Goal: Browse casually

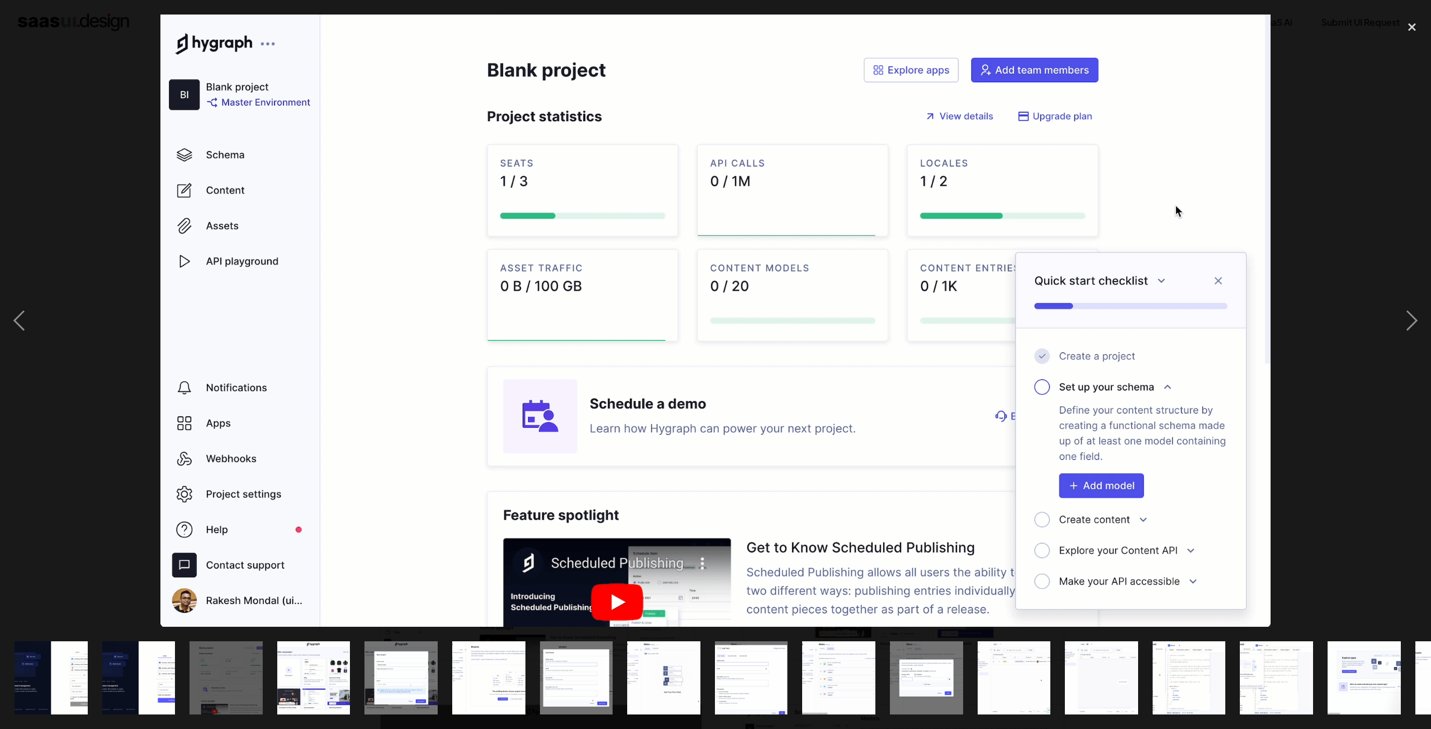
scroll to position [150, 0]
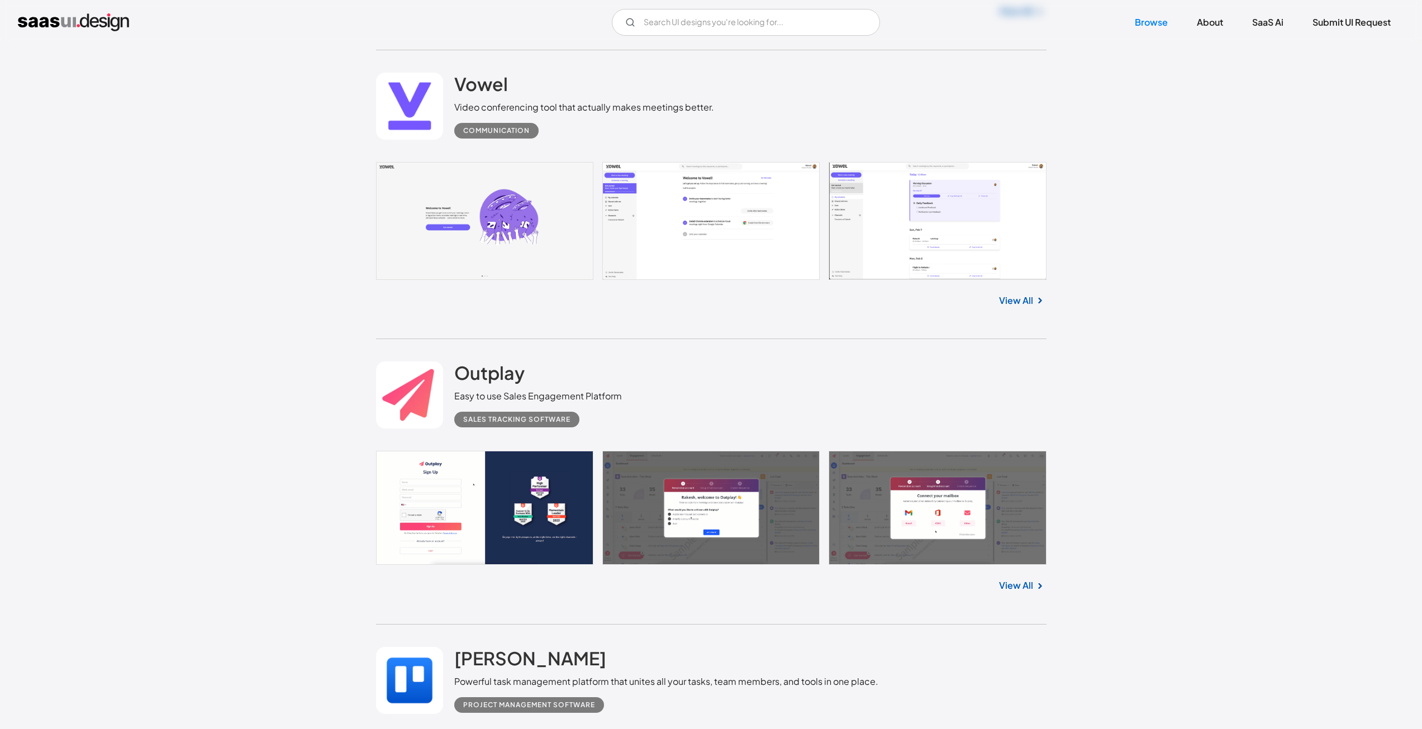
scroll to position [14865, 0]
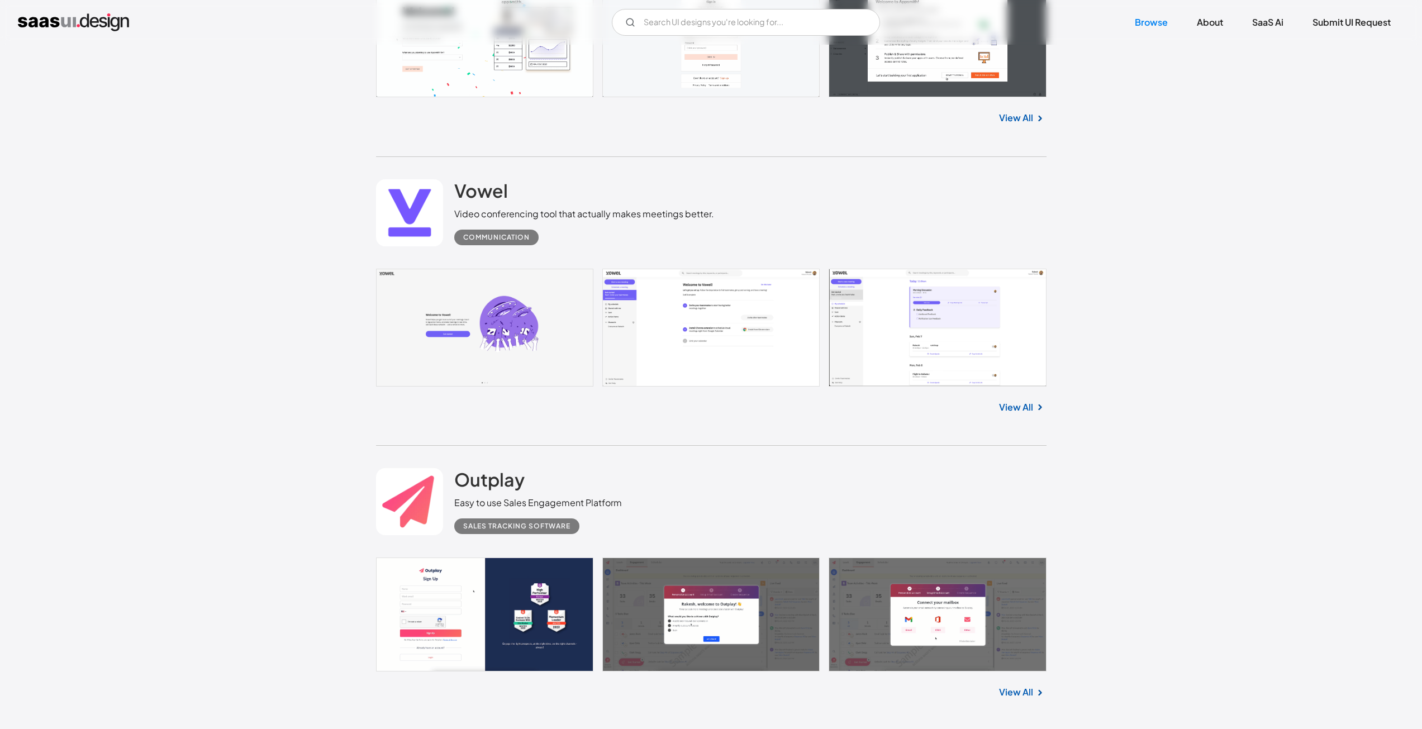
click at [639, 350] on link at bounding box center [711, 328] width 671 height 118
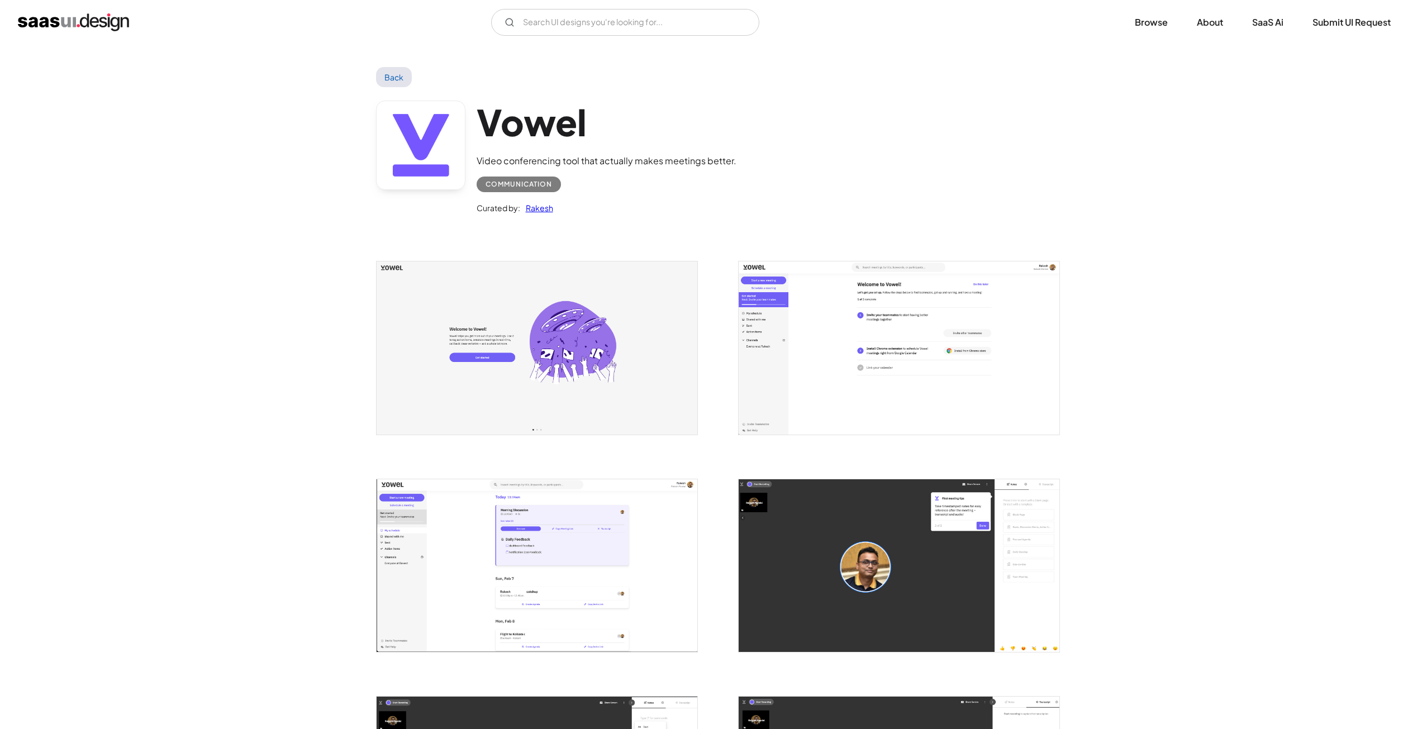
click at [512, 507] on img "open lightbox" at bounding box center [537, 565] width 321 height 173
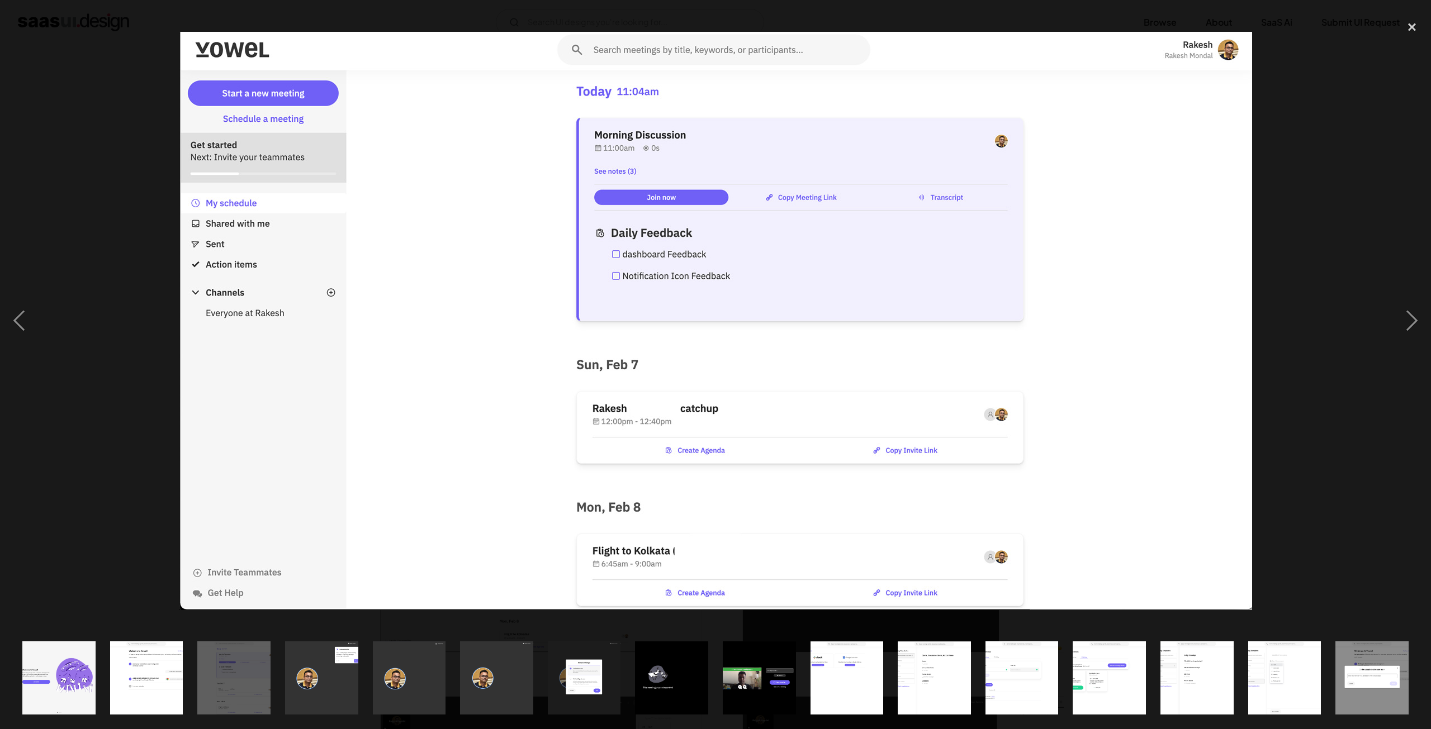
click at [107, 188] on div at bounding box center [715, 321] width 1431 height 612
